Goal: Download file/media

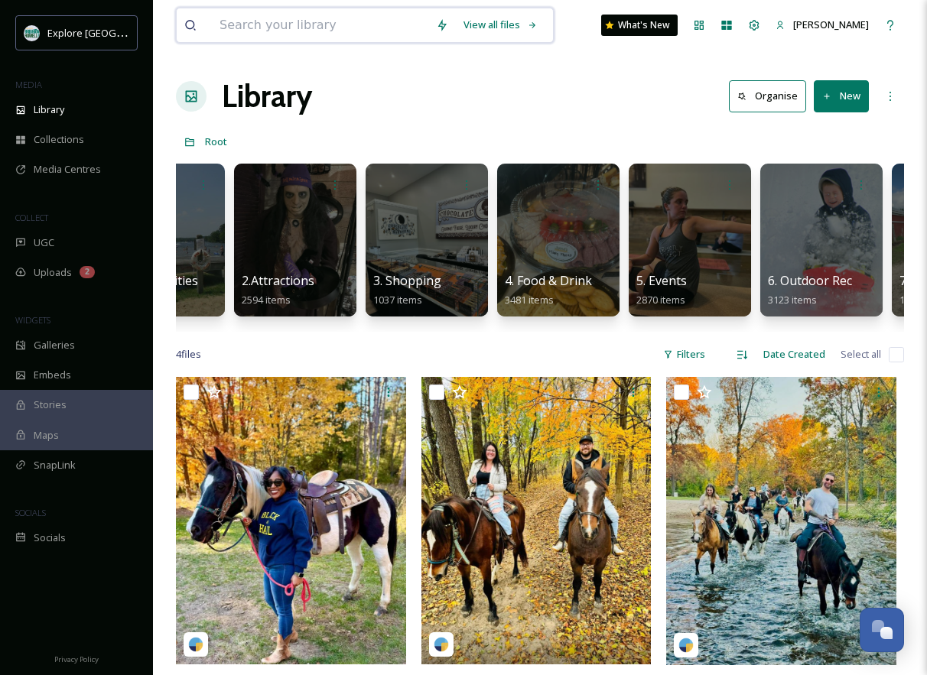
click at [241, 41] on input at bounding box center [320, 25] width 216 height 34
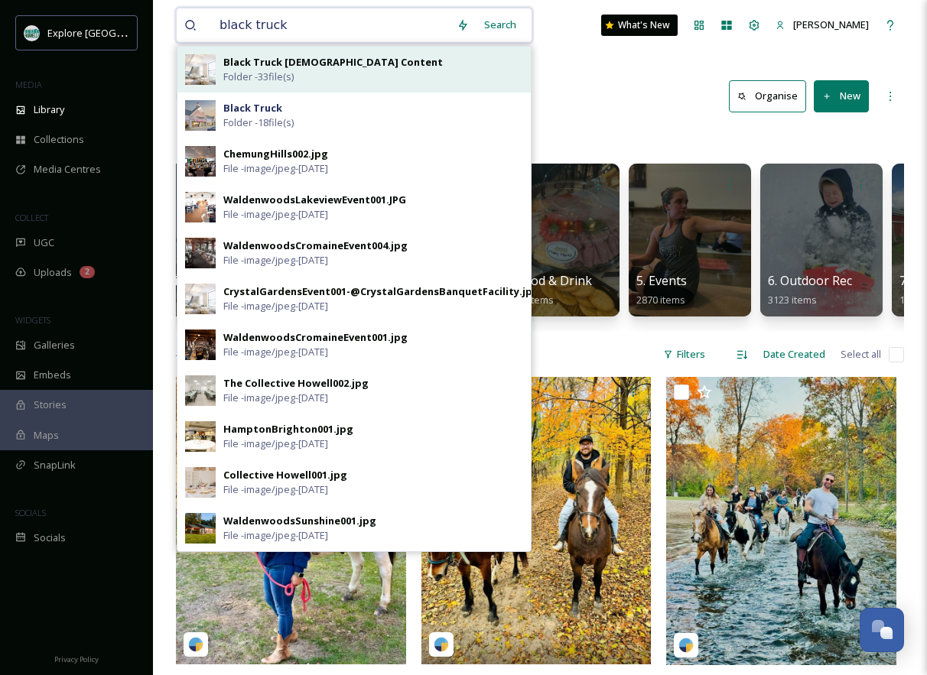
type input "black truck"
click at [281, 70] on span "Folder - 33 file(s)" at bounding box center [258, 77] width 70 height 15
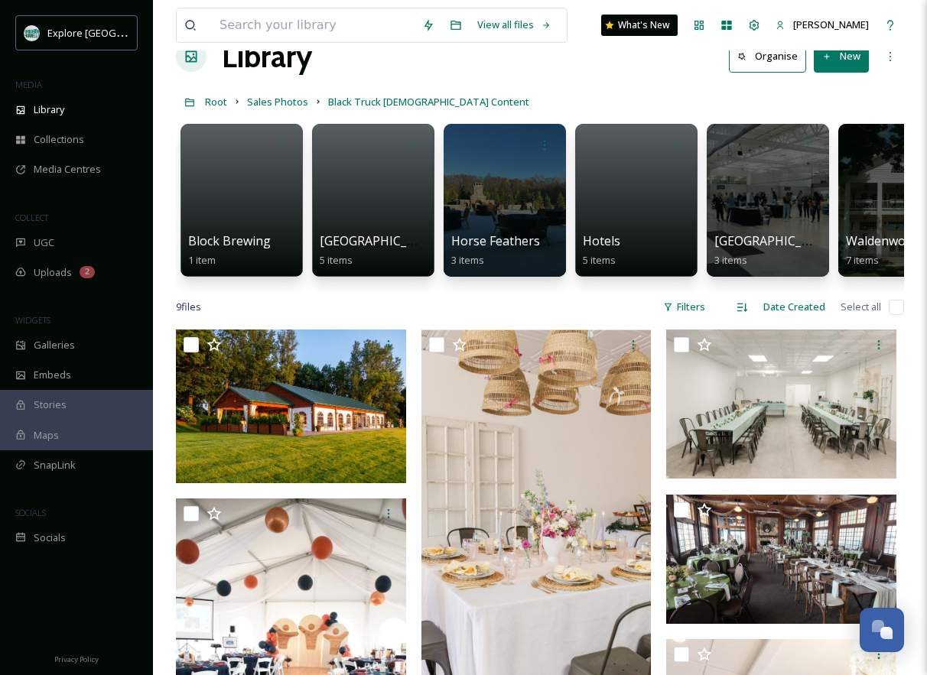
scroll to position [41, 0]
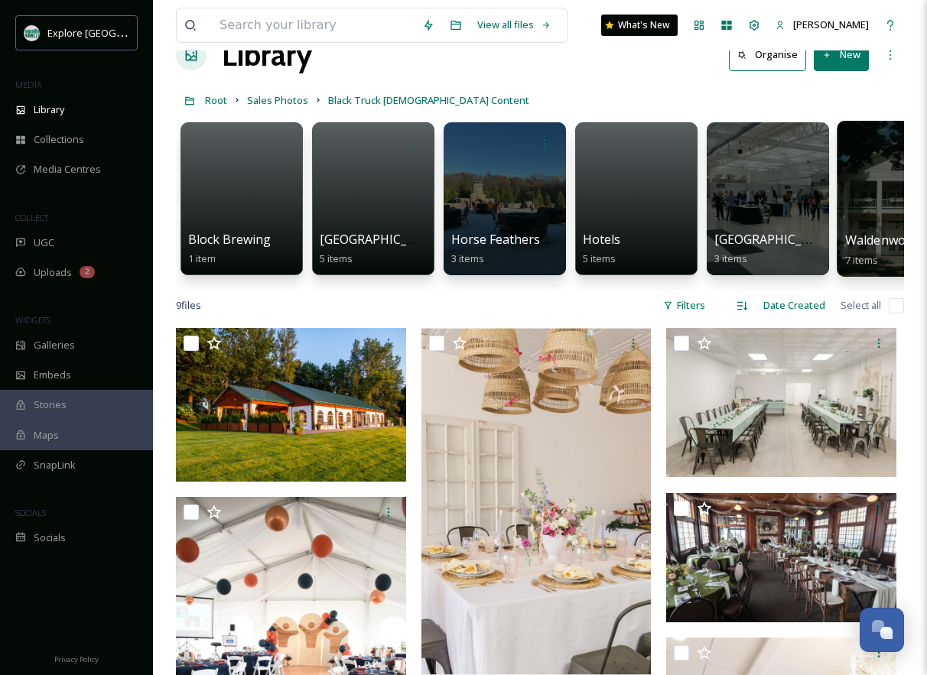
click at [857, 205] on div at bounding box center [899, 199] width 125 height 156
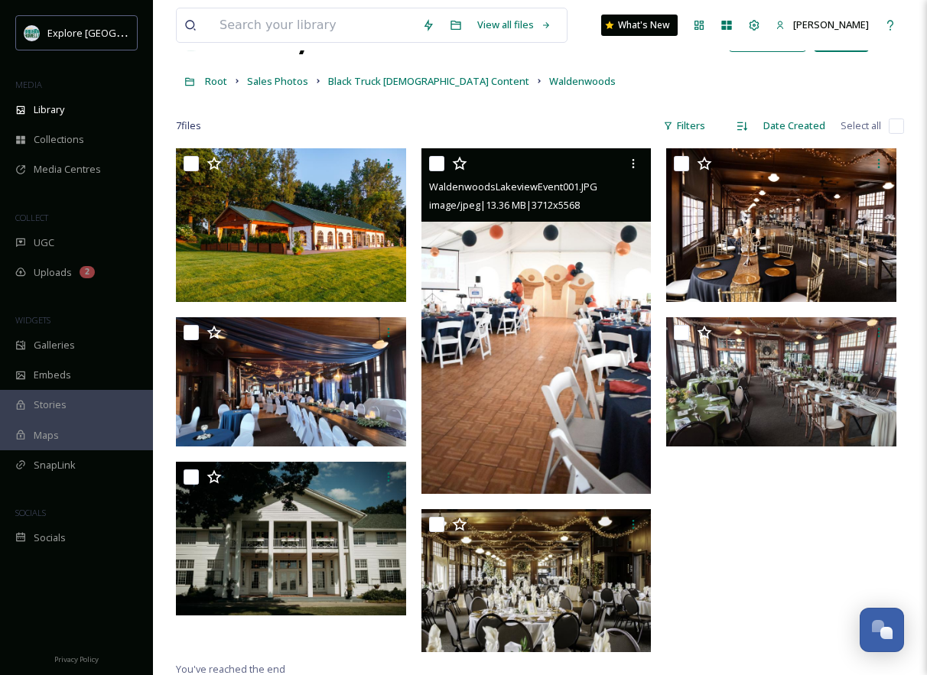
scroll to position [62, 0]
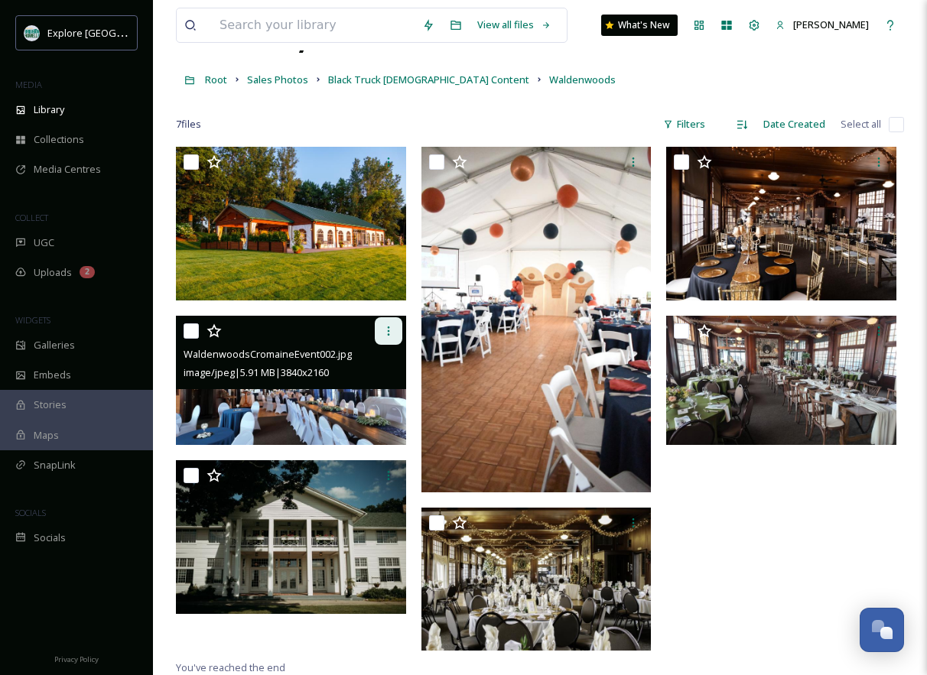
click at [389, 323] on div at bounding box center [389, 331] width 28 height 28
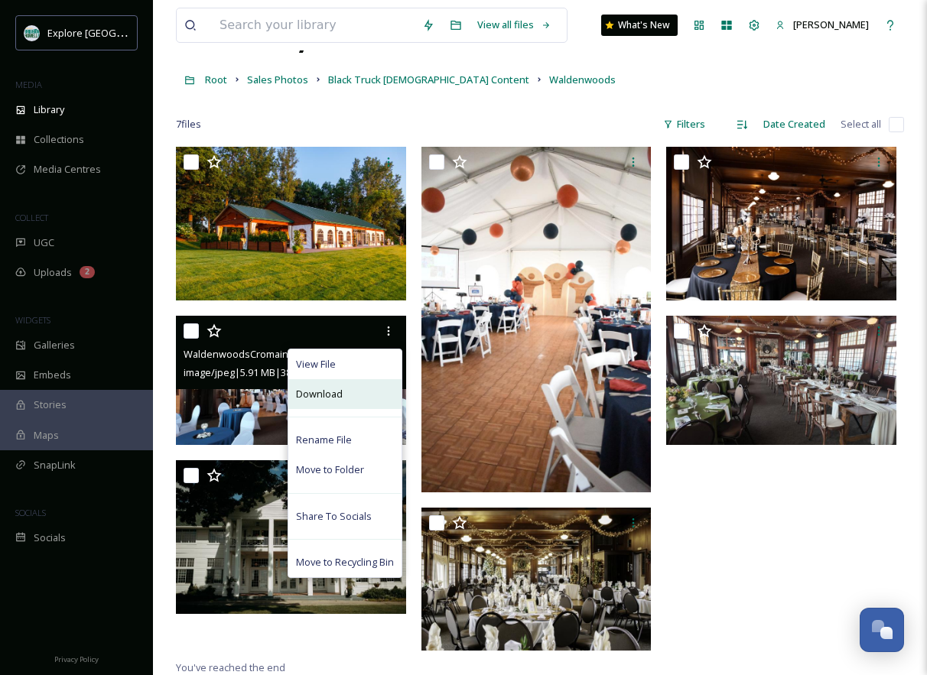
click at [340, 388] on span "Download" at bounding box center [319, 394] width 47 height 15
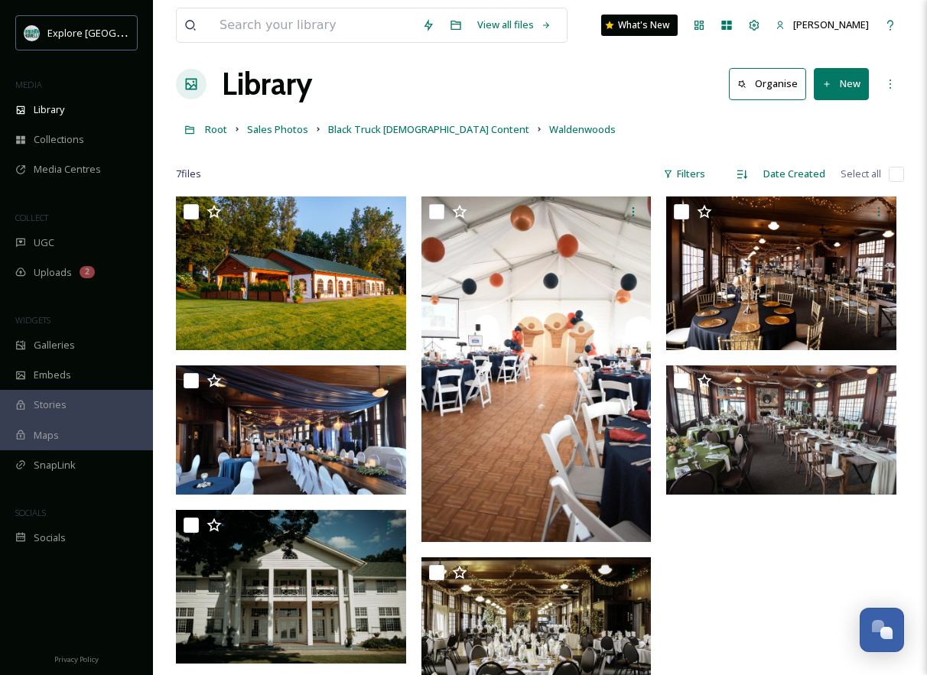
scroll to position [0, 0]
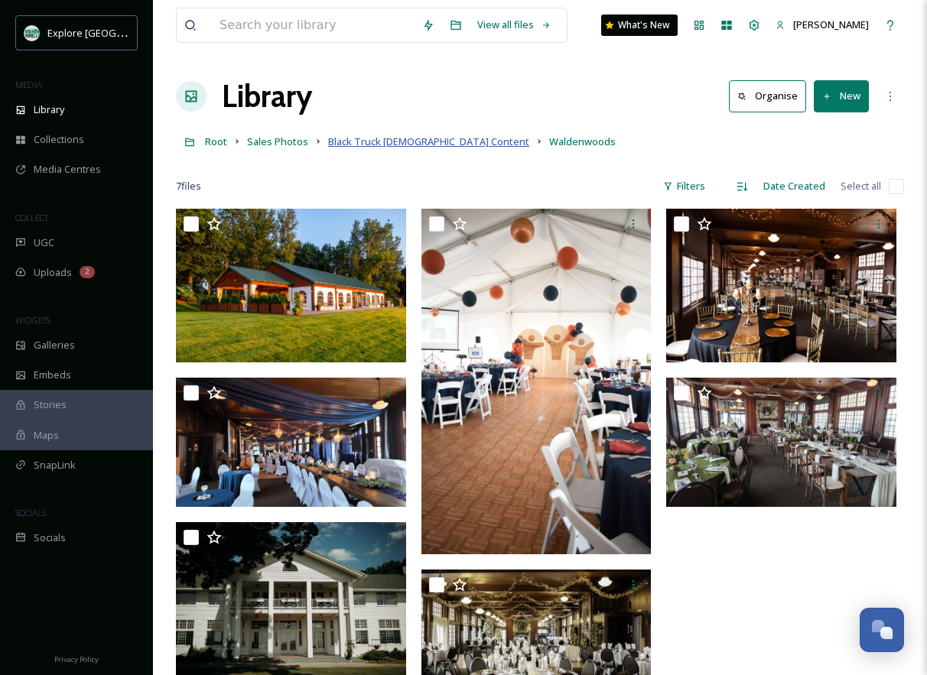
click at [366, 148] on span "Black Truck [DEMOGRAPHIC_DATA] Content" at bounding box center [428, 142] width 201 height 14
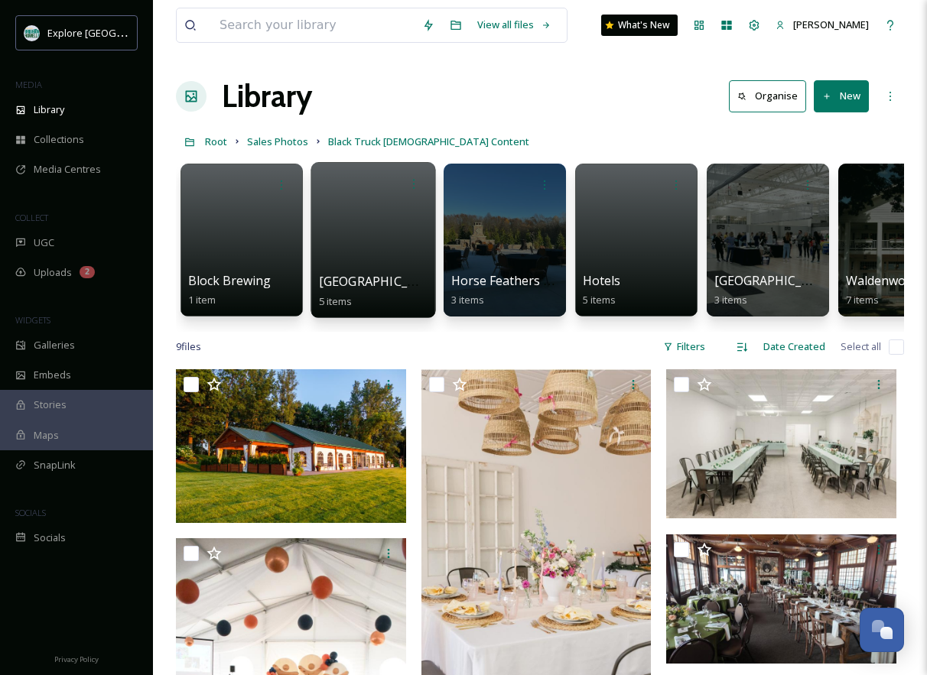
click at [333, 278] on span "[GEOGRAPHIC_DATA]" at bounding box center [381, 281] width 125 height 17
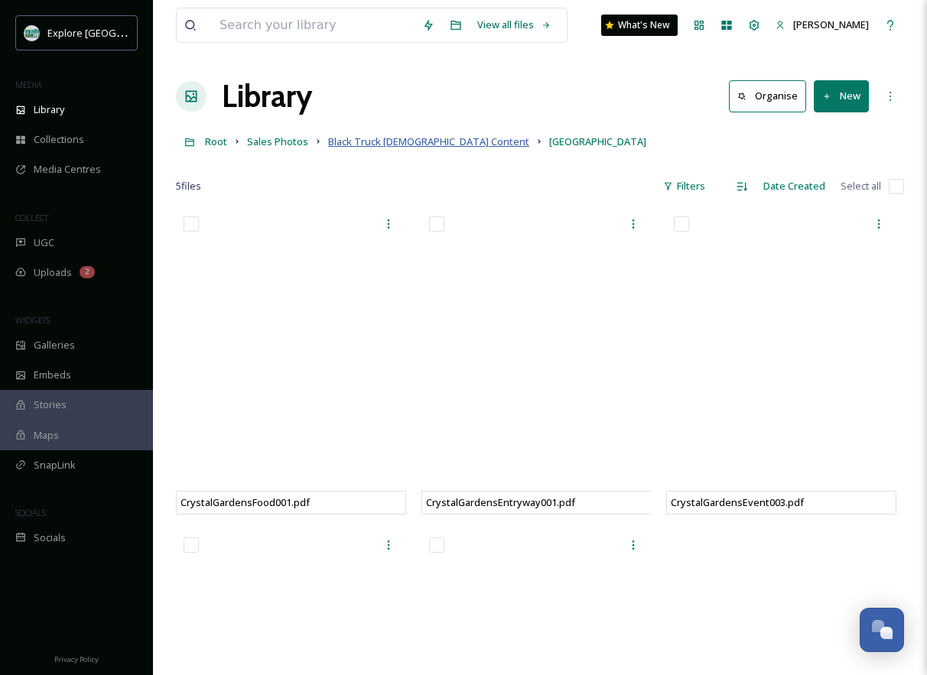
click at [437, 143] on span "Black Truck [DEMOGRAPHIC_DATA] Content" at bounding box center [428, 142] width 201 height 14
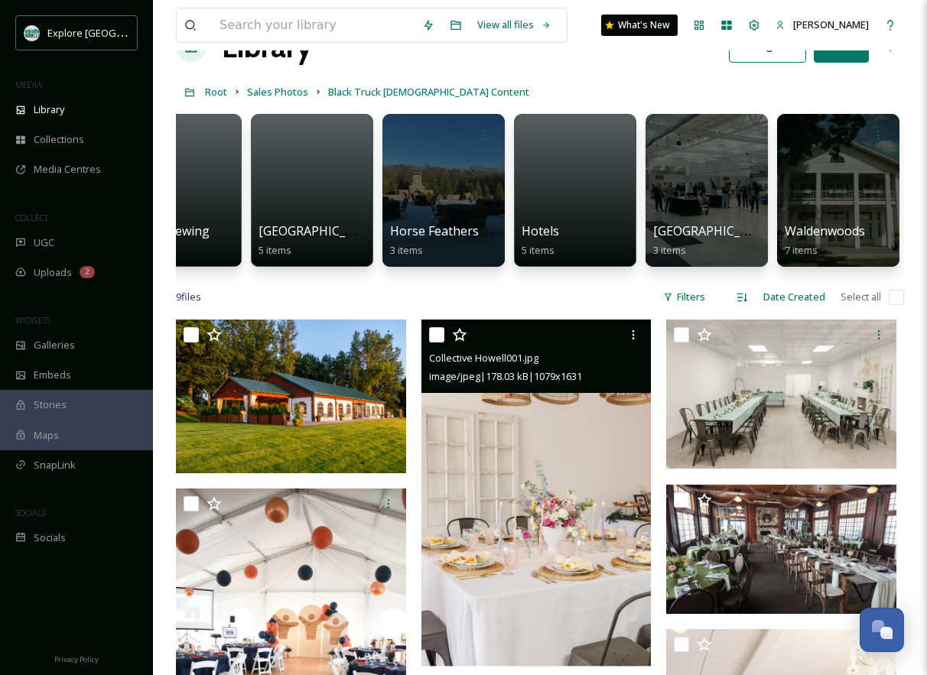
scroll to position [28, 0]
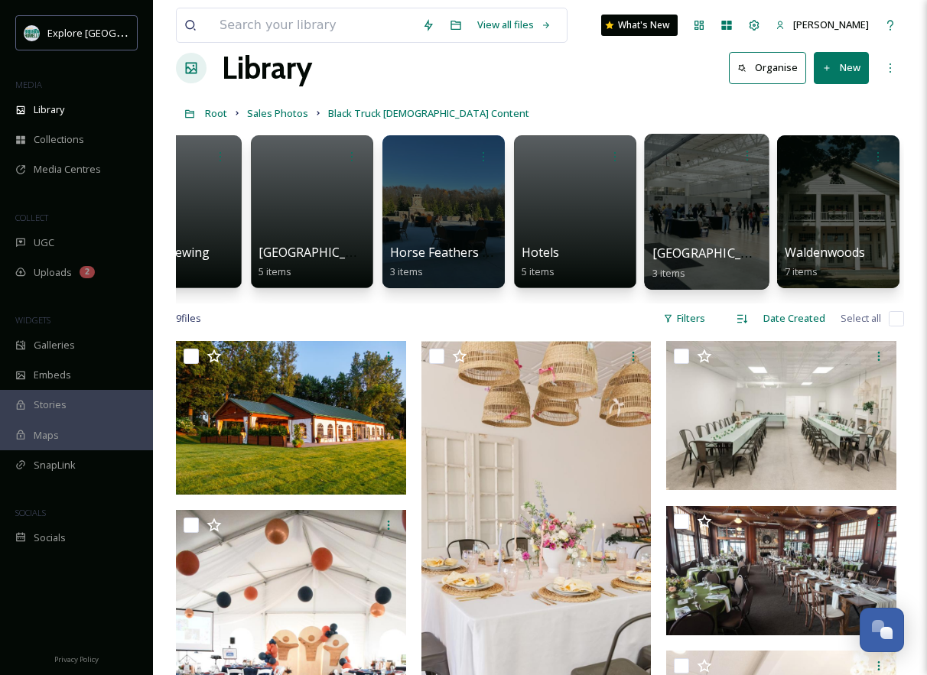
click at [727, 219] on div at bounding box center [706, 212] width 125 height 156
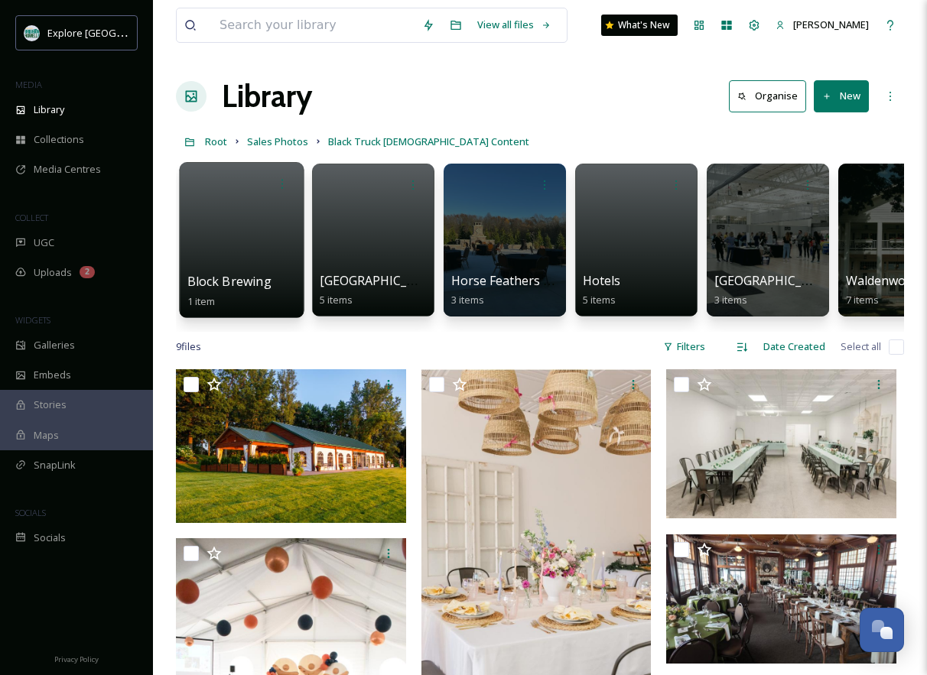
click at [219, 249] on div at bounding box center [241, 240] width 125 height 156
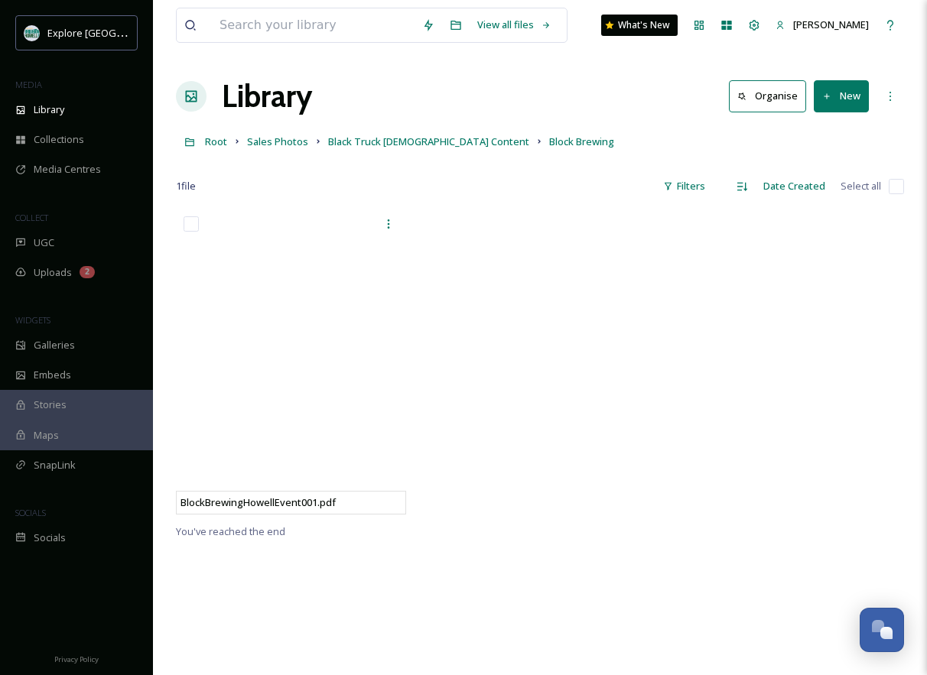
click at [557, 385] on div at bounding box center [540, 366] width 238 height 314
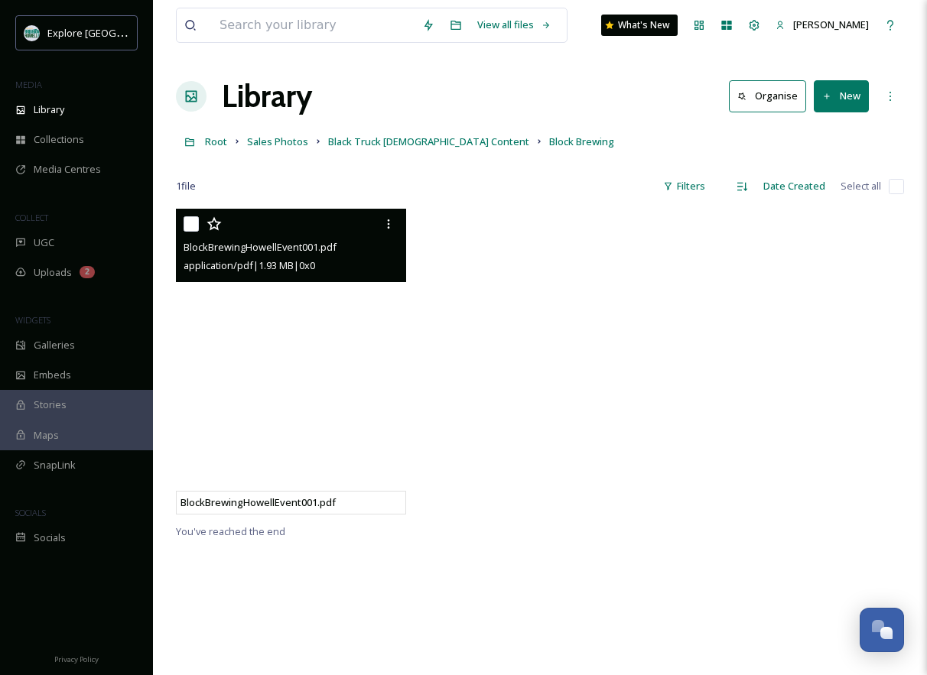
click at [268, 243] on span "BlockBrewingHowellEvent001.pdf" at bounding box center [260, 247] width 153 height 14
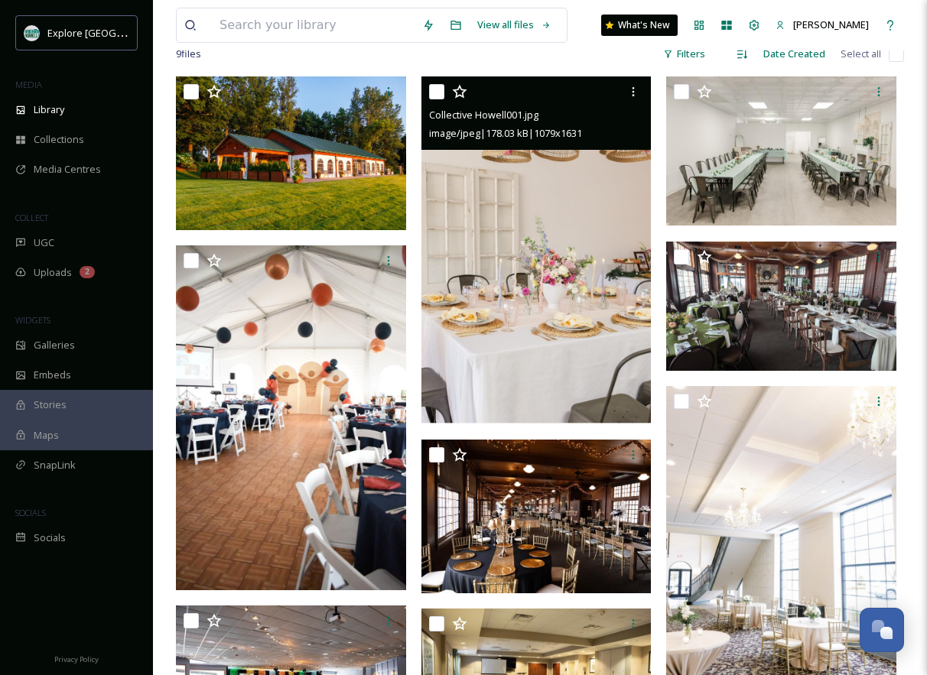
scroll to position [306, 0]
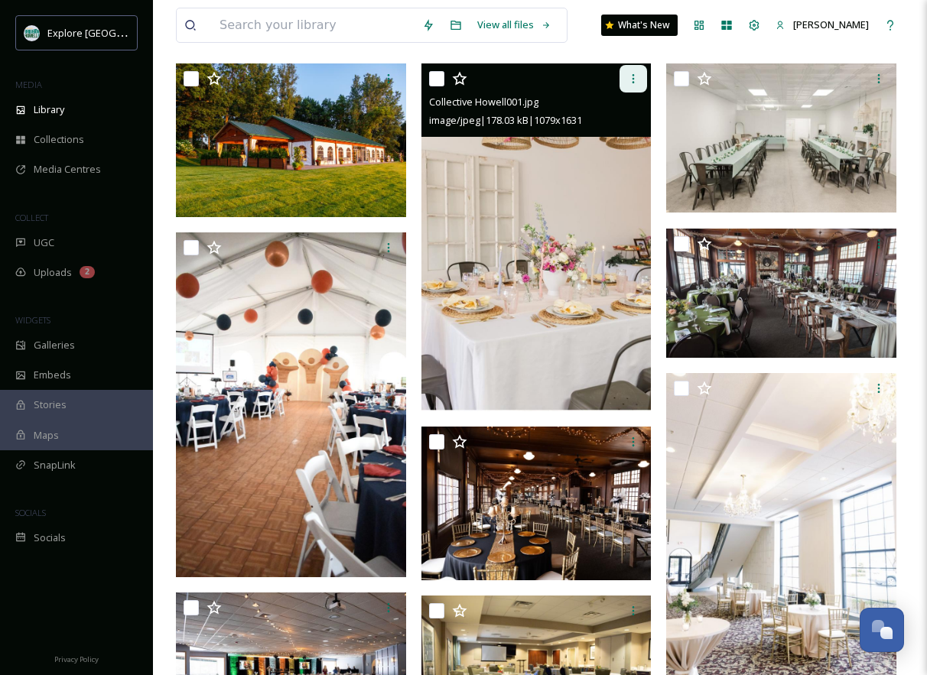
click at [634, 73] on icon at bounding box center [633, 79] width 12 height 12
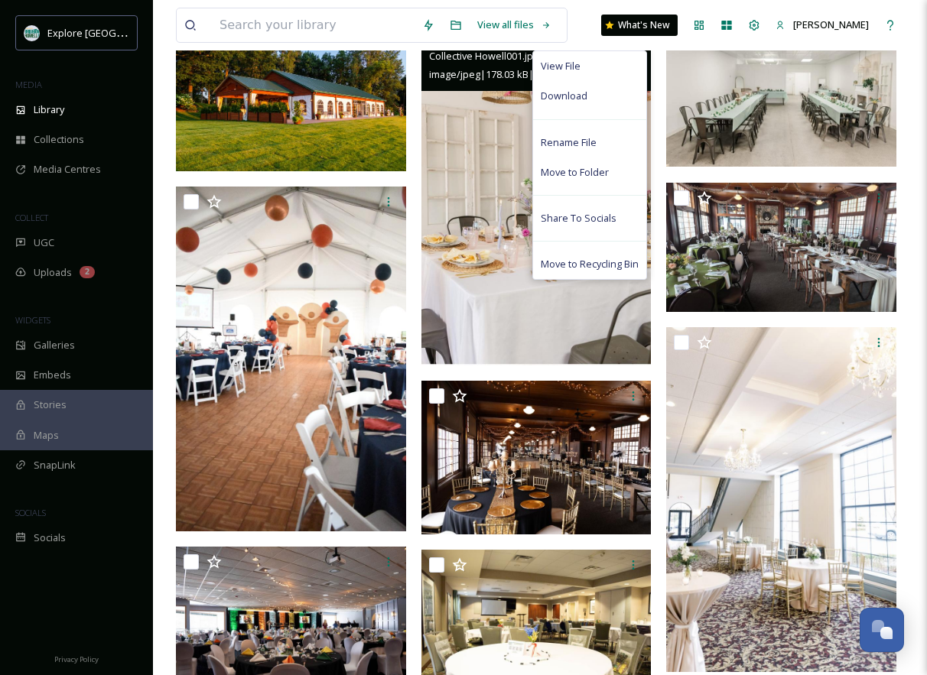
scroll to position [365, 0]
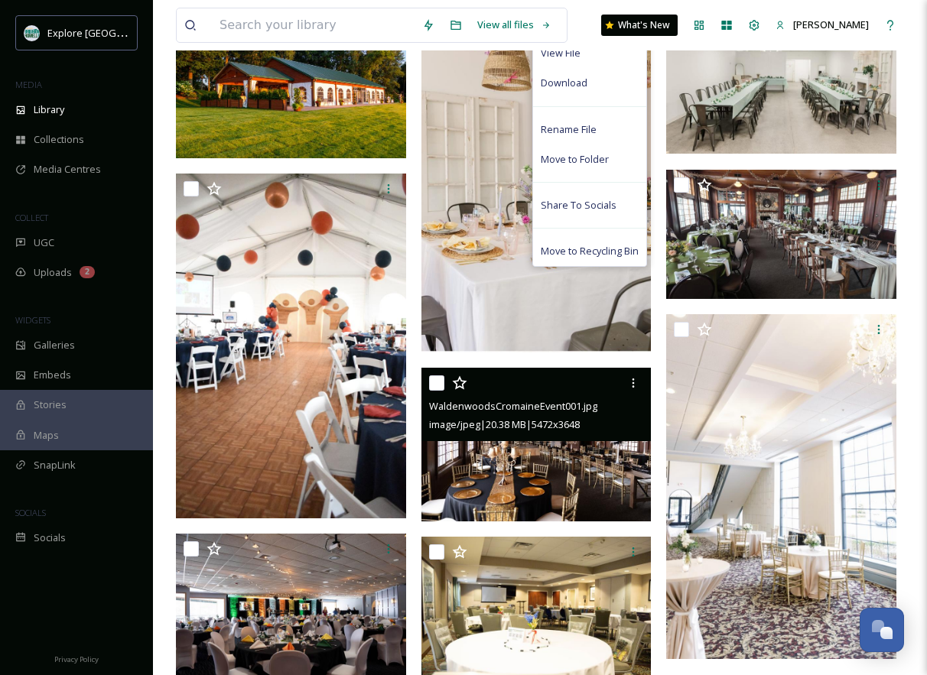
click at [525, 457] on img at bounding box center [536, 445] width 230 height 154
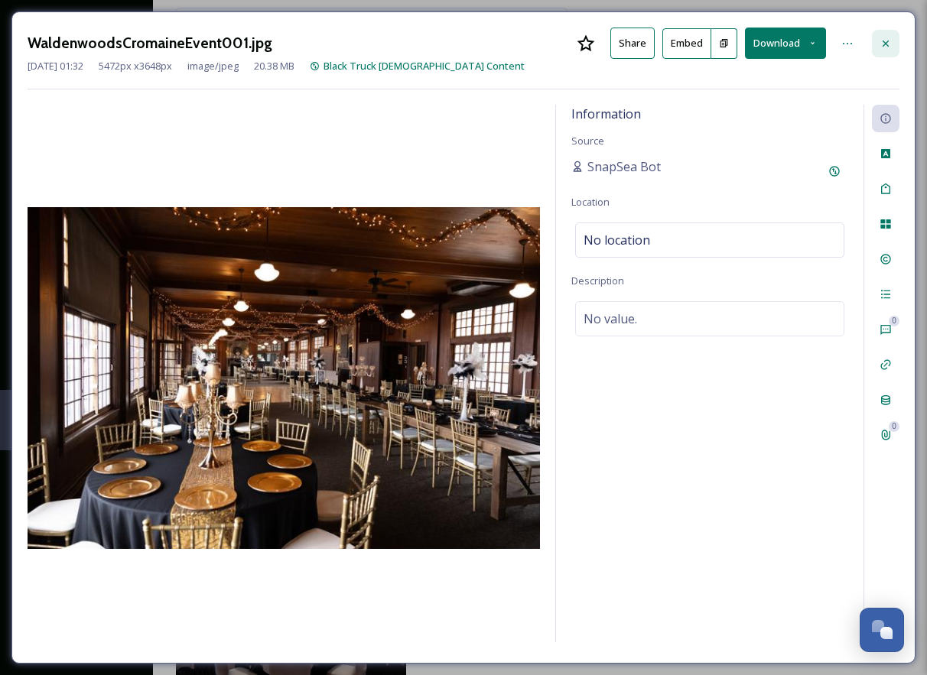
click at [879, 34] on div at bounding box center [886, 44] width 28 height 28
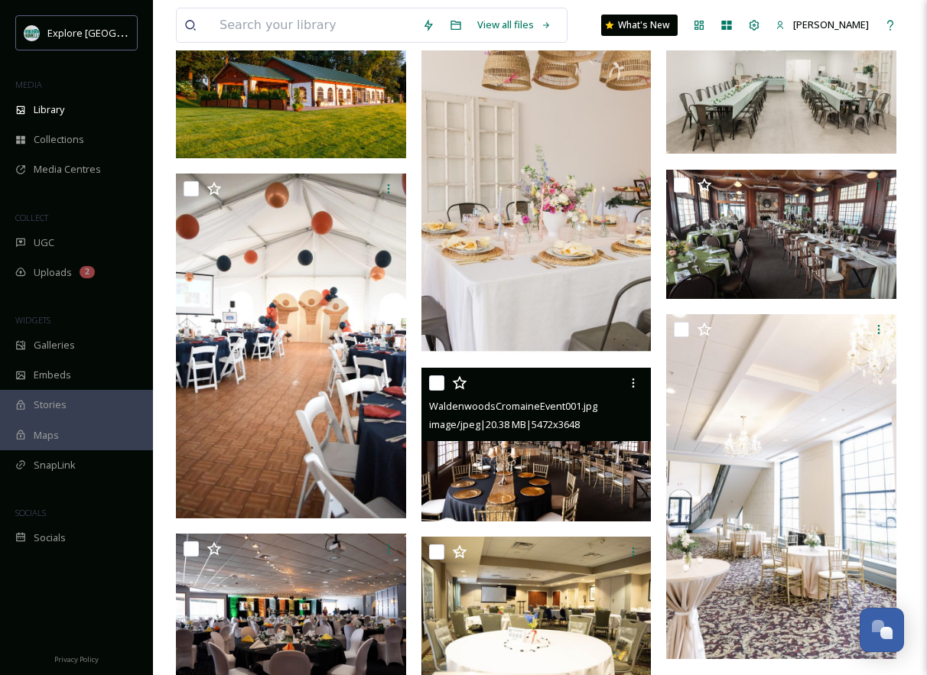
scroll to position [406, 0]
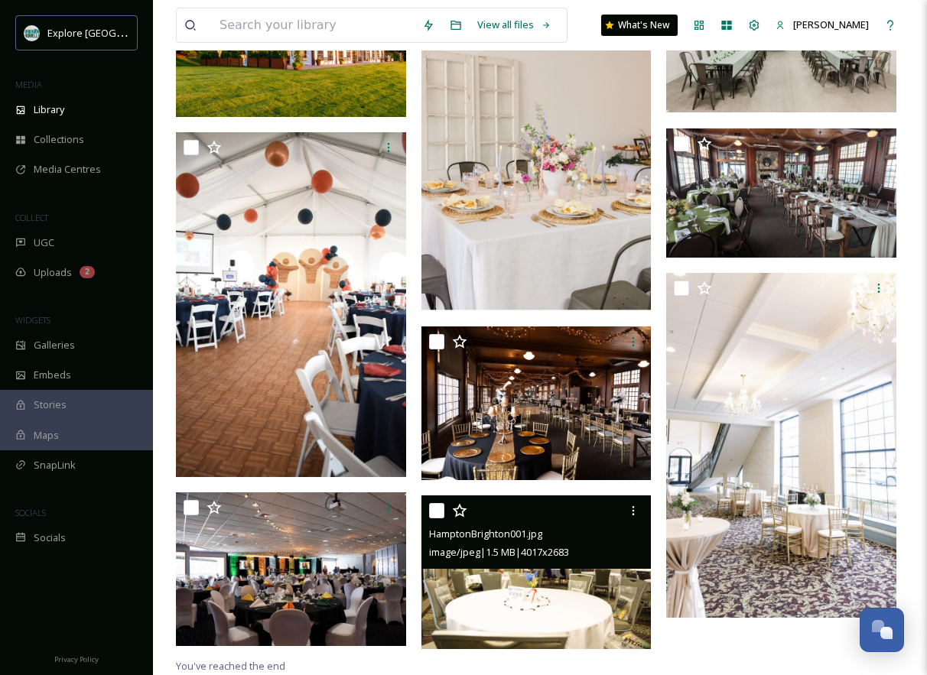
click at [536, 546] on span "image/jpeg | 1.5 MB | 4017 x 2683" at bounding box center [499, 552] width 140 height 14
click at [527, 576] on img at bounding box center [536, 572] width 230 height 154
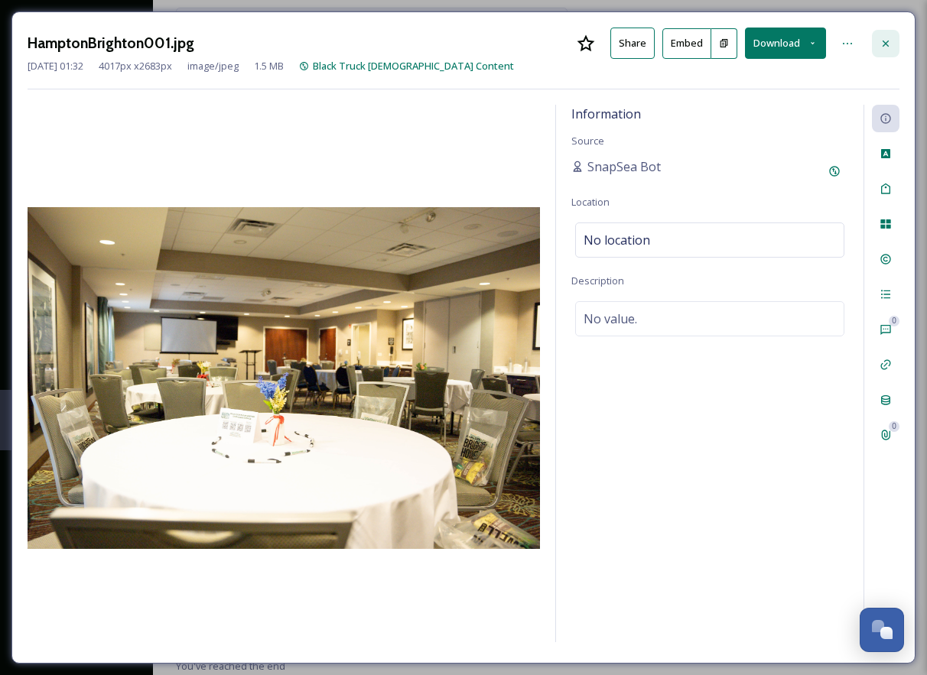
click at [885, 41] on icon at bounding box center [885, 43] width 12 height 12
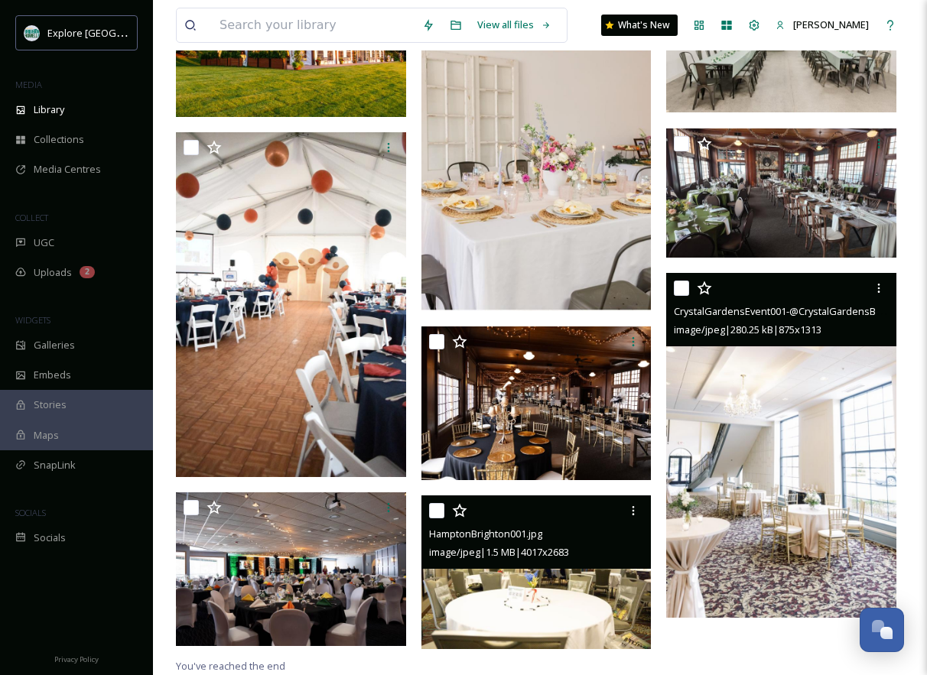
click at [814, 464] on img at bounding box center [781, 446] width 230 height 346
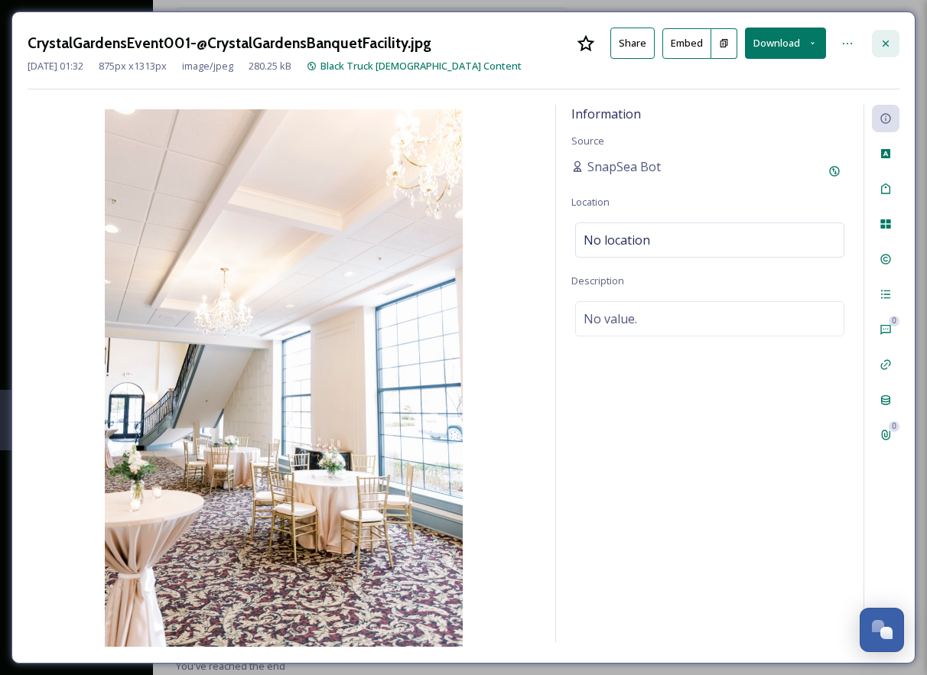
click at [885, 37] on icon at bounding box center [885, 43] width 12 height 12
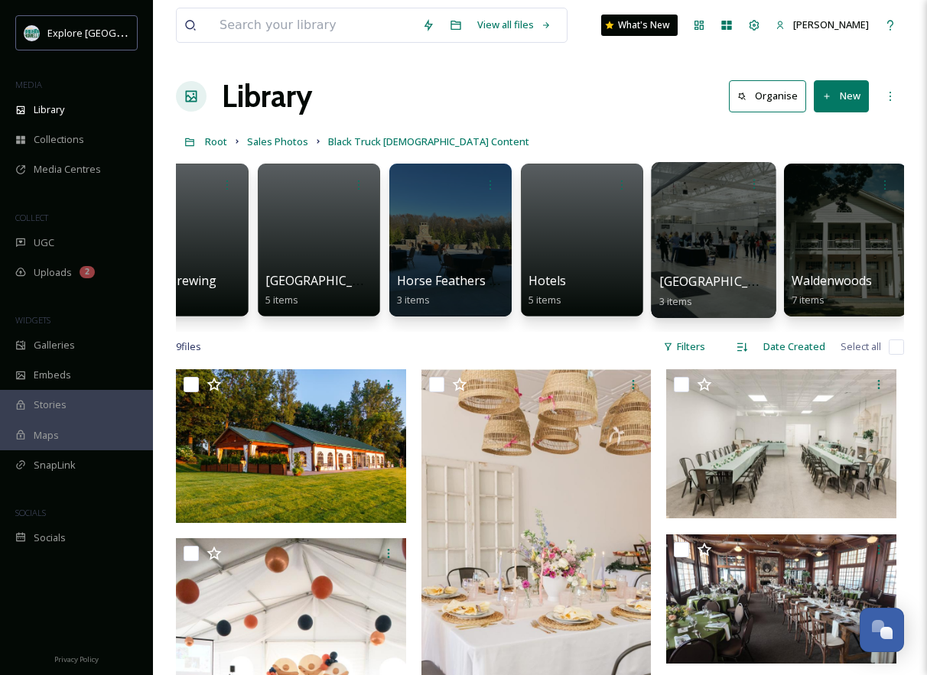
scroll to position [0, 54]
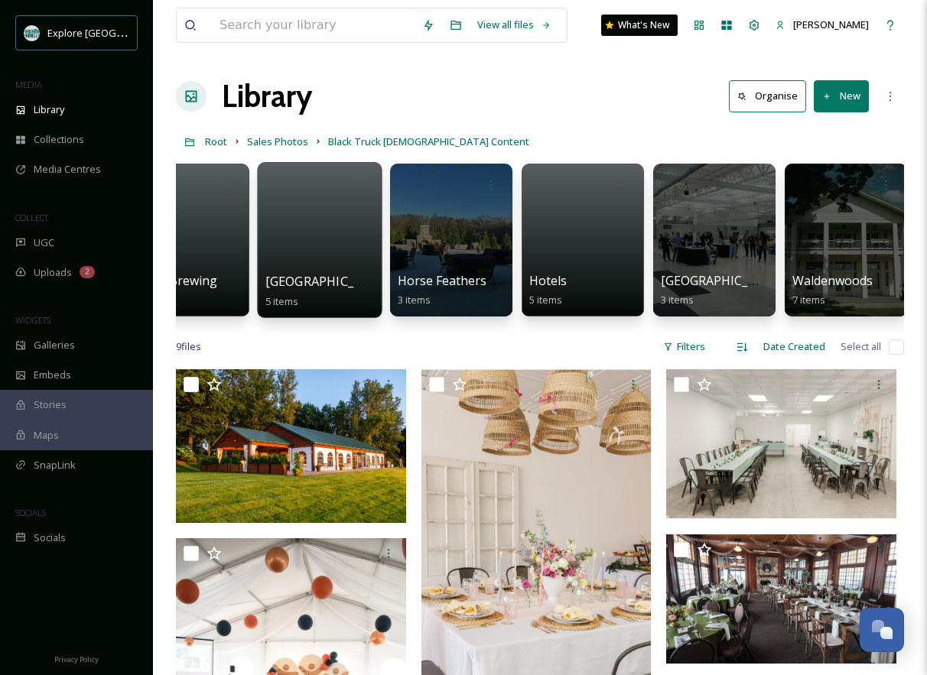
click at [342, 256] on div at bounding box center [319, 240] width 125 height 156
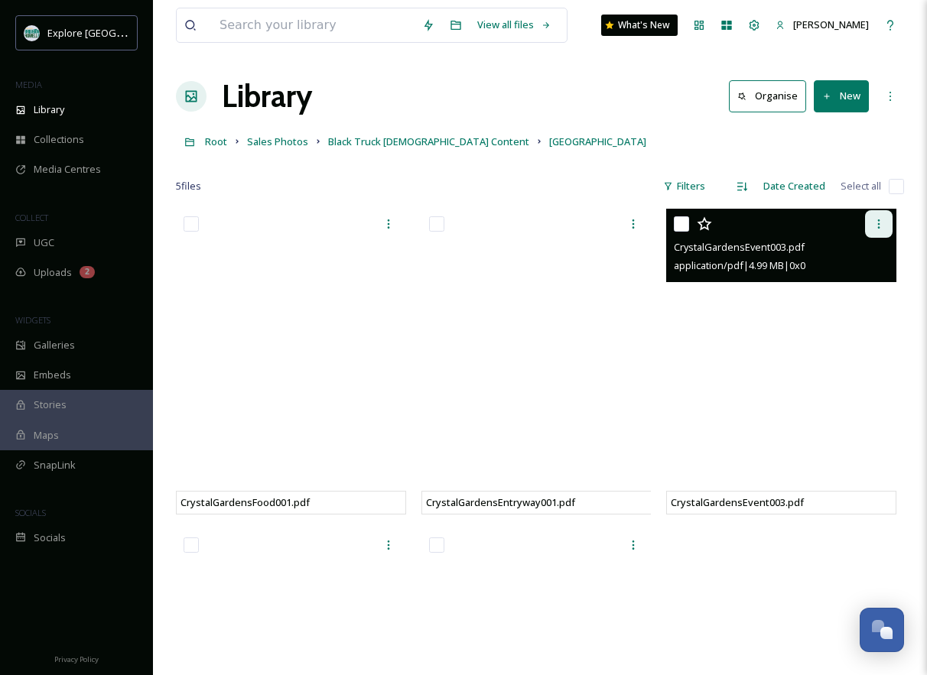
click at [879, 228] on icon at bounding box center [878, 224] width 12 height 12
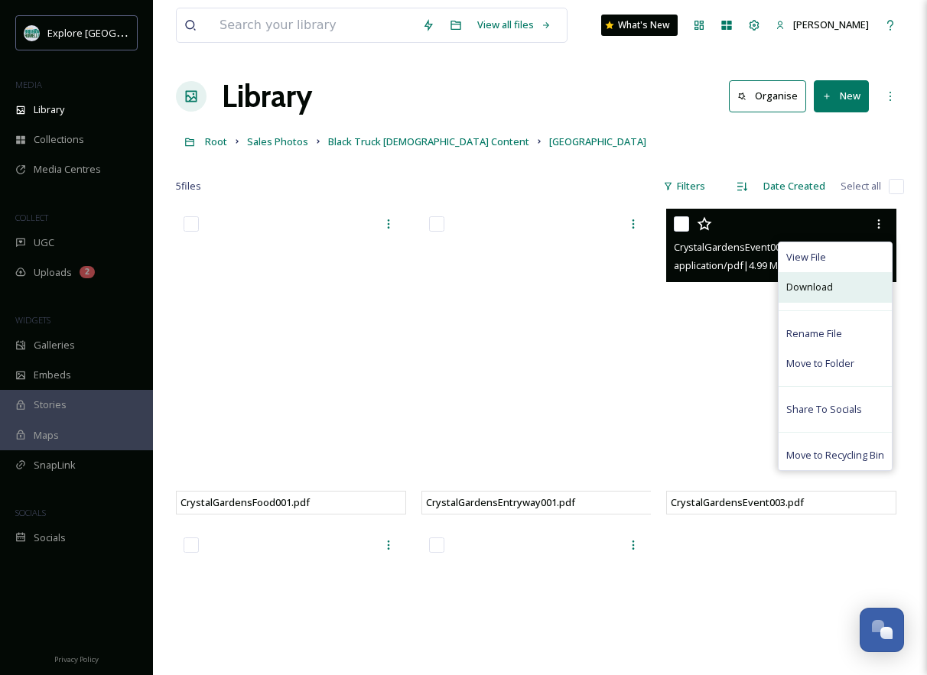
click at [845, 289] on div "Download" at bounding box center [834, 287] width 113 height 30
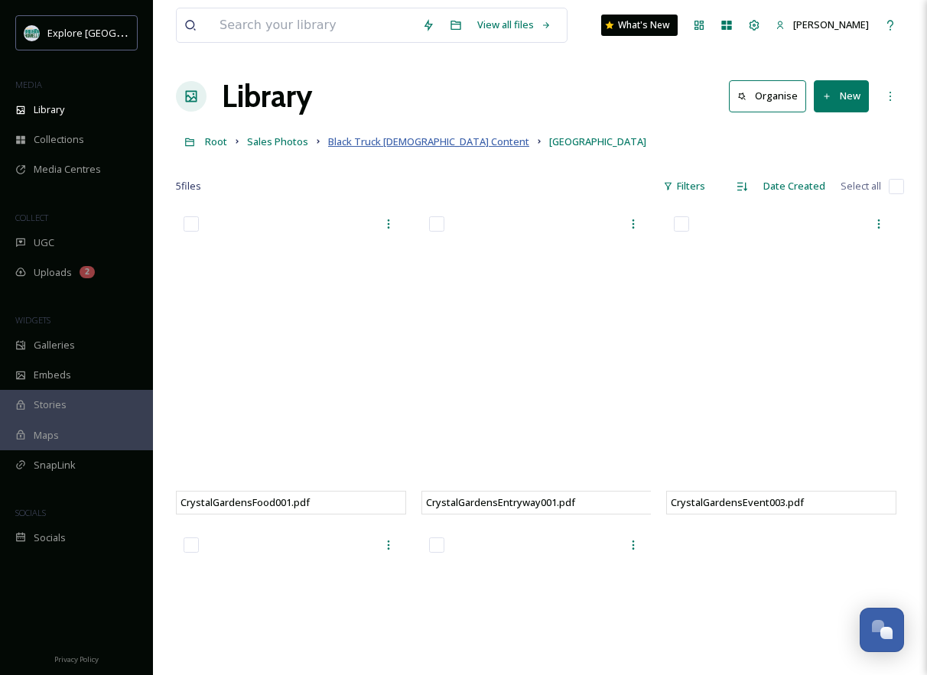
click at [440, 144] on span "Black Truck [DEMOGRAPHIC_DATA] Content" at bounding box center [428, 142] width 201 height 14
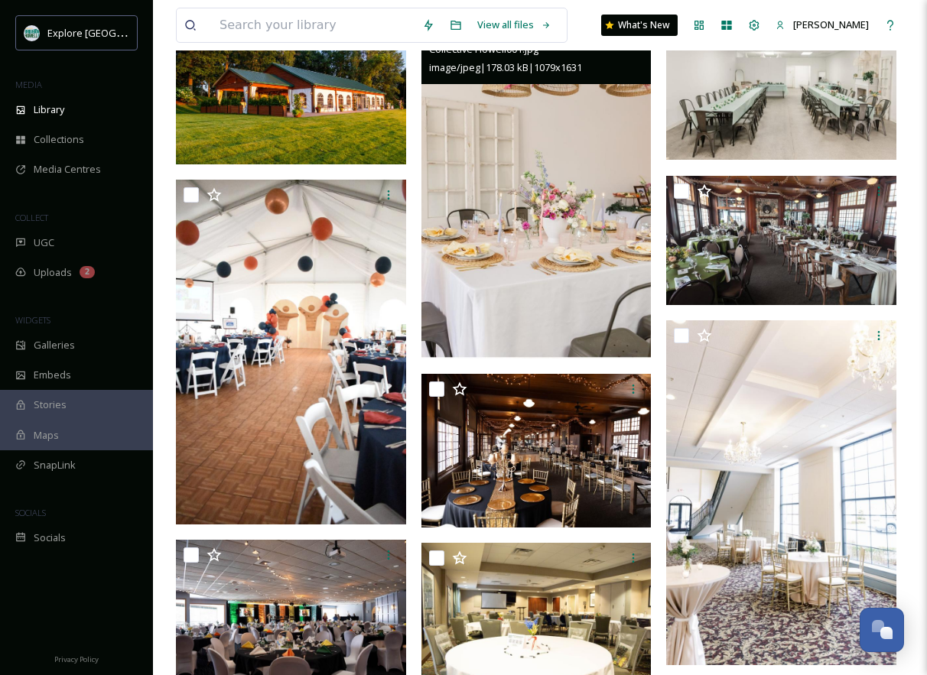
scroll to position [406, 0]
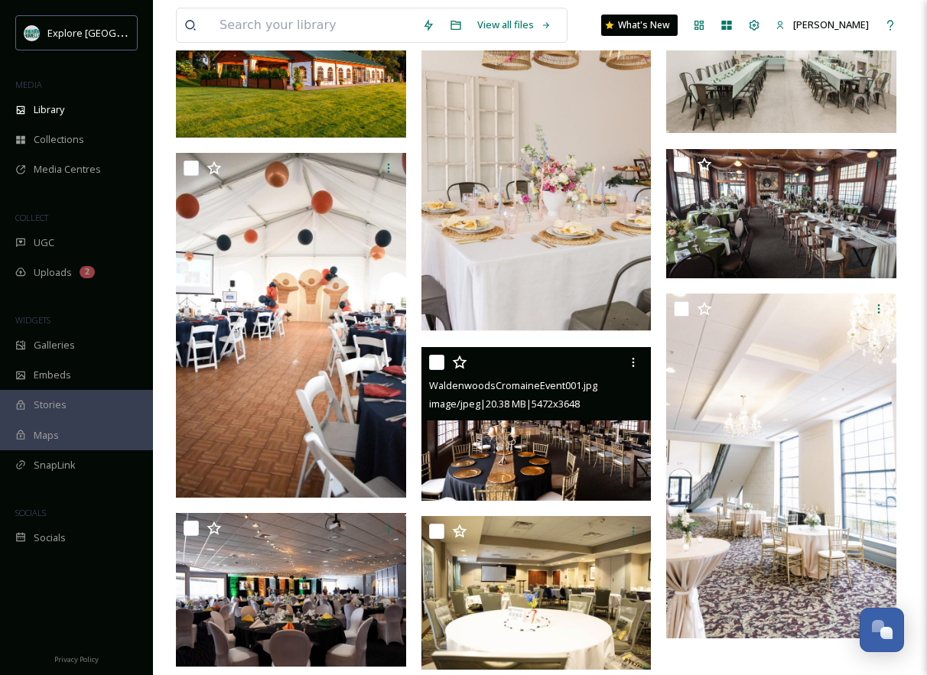
click at [484, 356] on div at bounding box center [538, 363] width 219 height 28
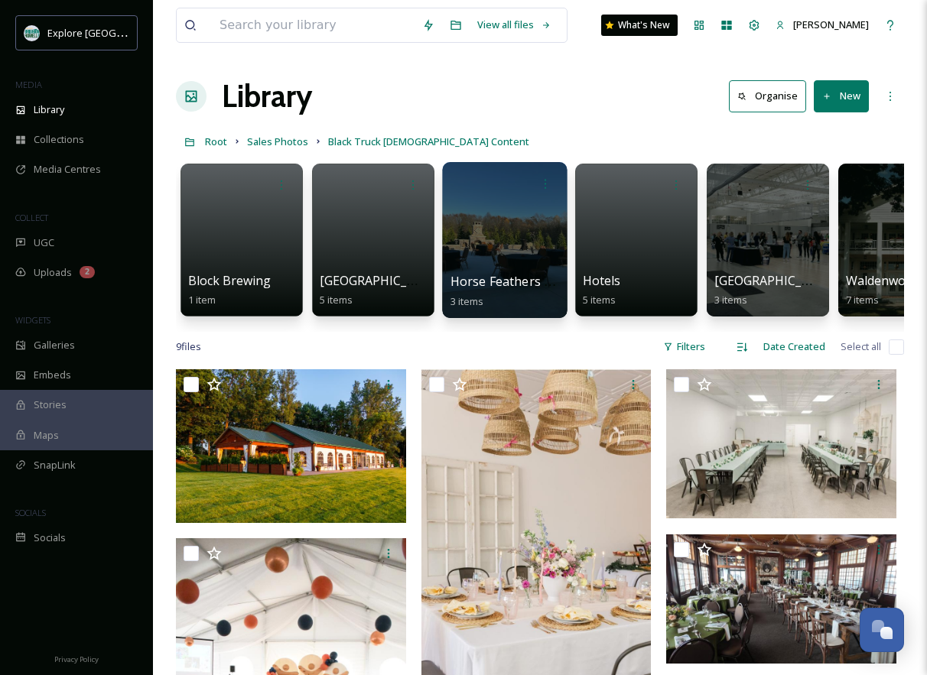
scroll to position [0, 61]
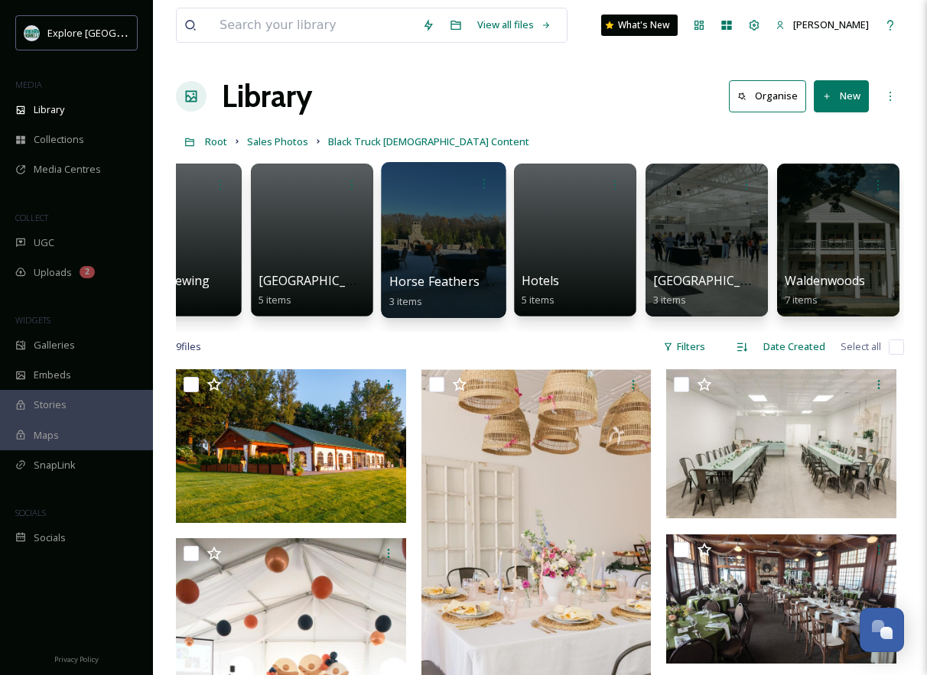
click at [543, 262] on div at bounding box center [575, 240] width 122 height 153
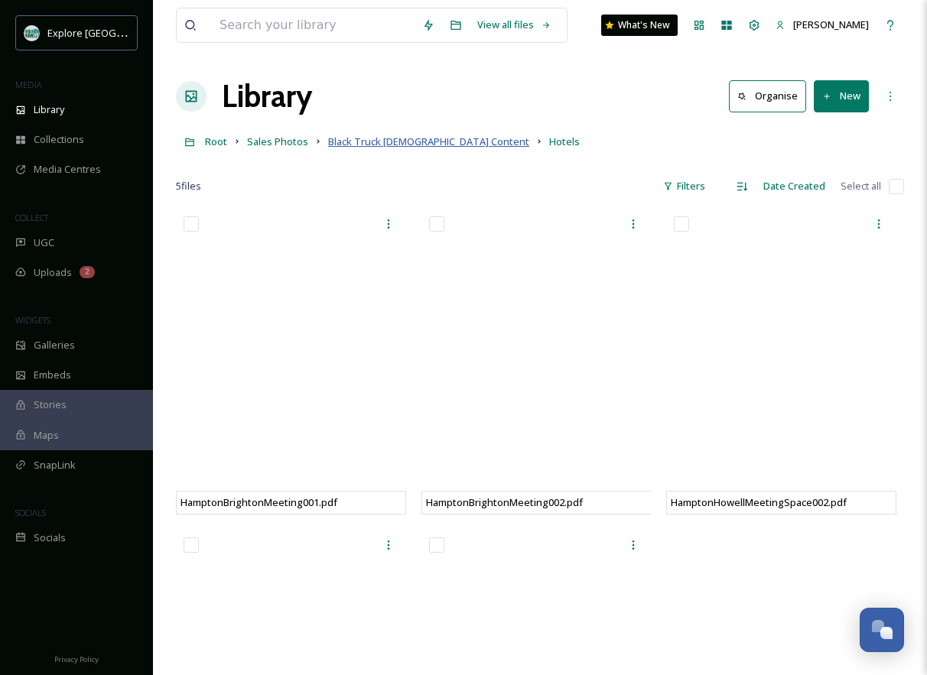
click at [385, 144] on span "Black Truck [DEMOGRAPHIC_DATA] Content" at bounding box center [428, 142] width 201 height 14
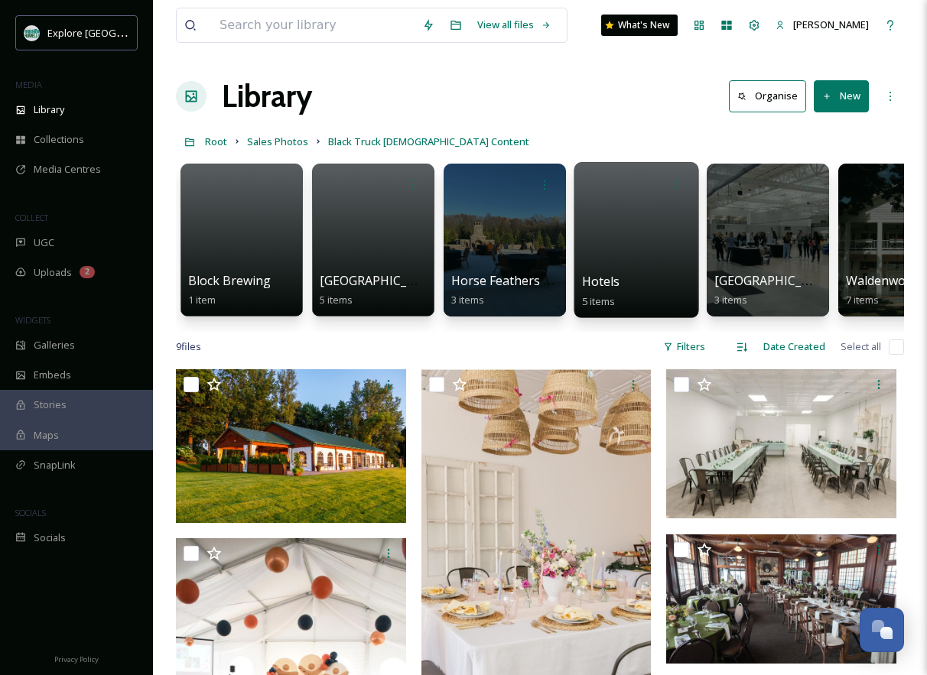
scroll to position [0, 61]
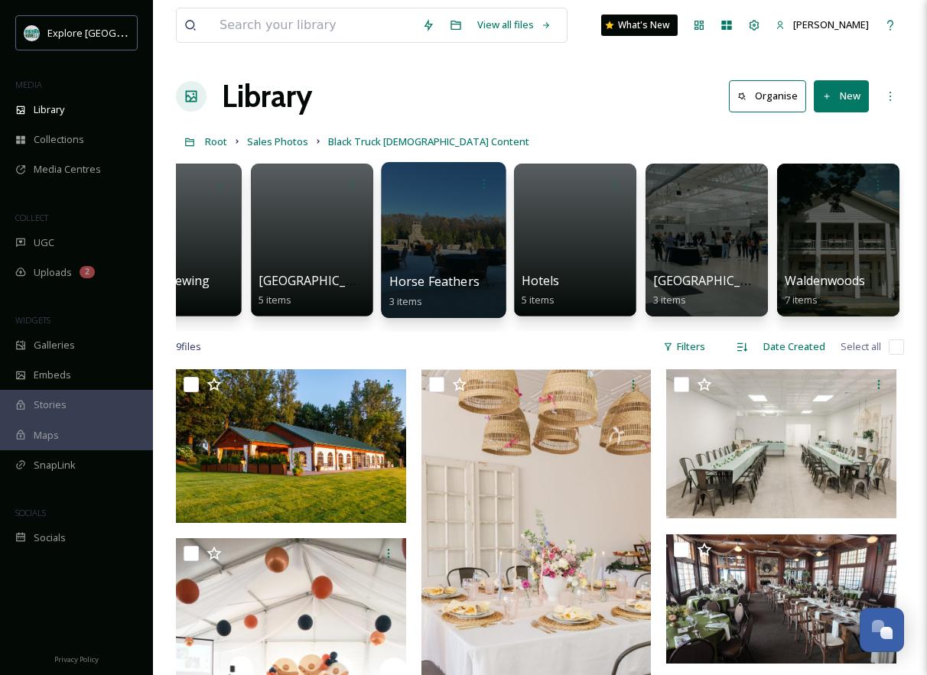
click at [430, 277] on span "Horse Feathers & The Reserve Event Center" at bounding box center [518, 281] width 258 height 17
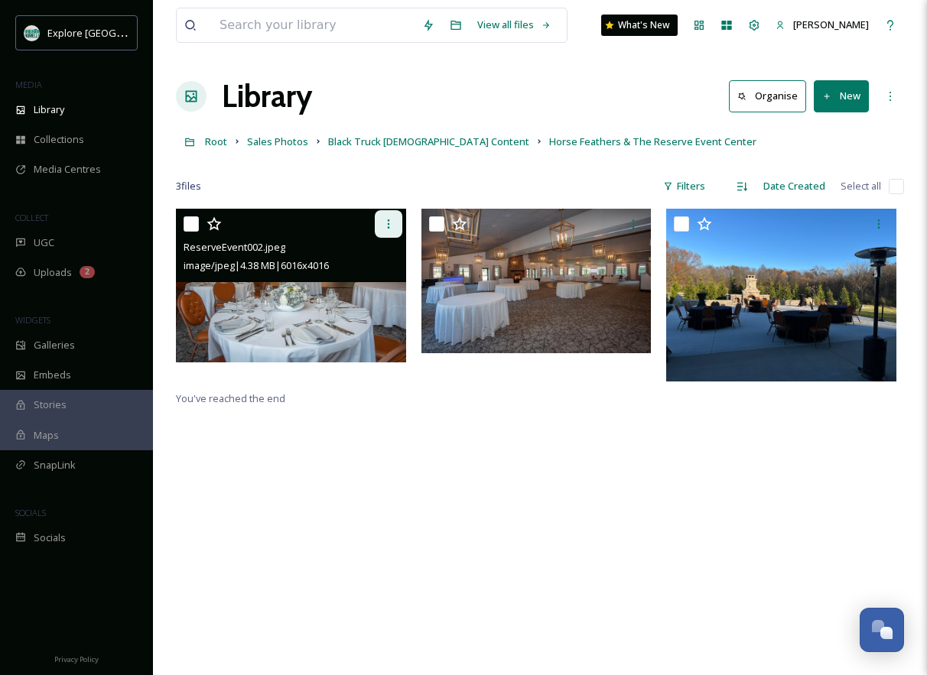
click at [392, 220] on icon at bounding box center [388, 224] width 12 height 12
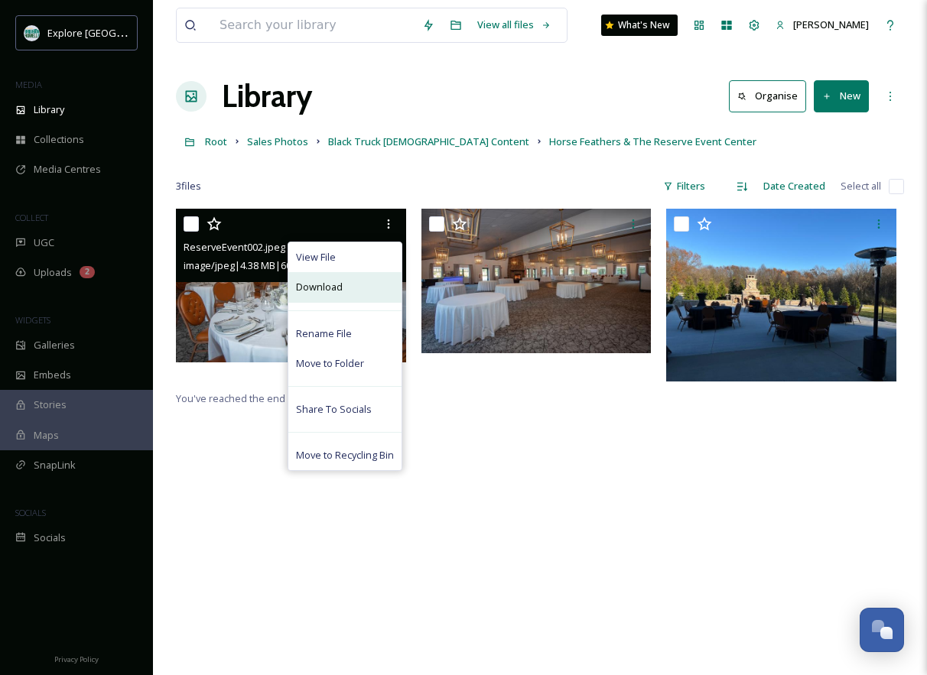
click at [357, 297] on div "Download" at bounding box center [344, 287] width 113 height 30
